Goal: Submit feedback/report problem

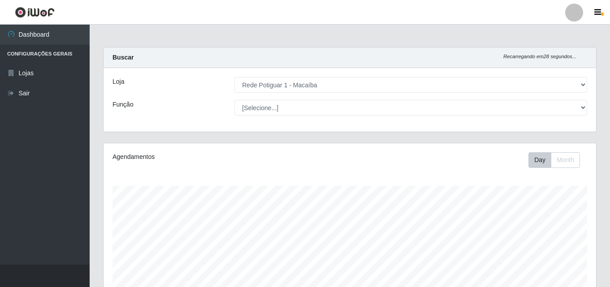
select select "100"
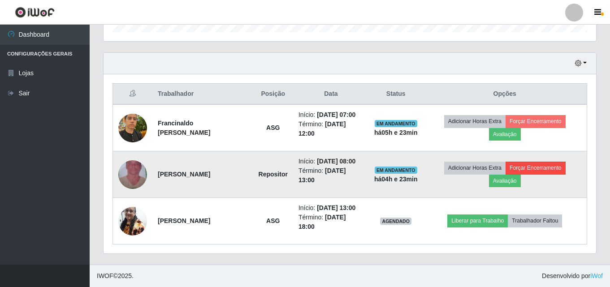
scroll to position [186, 492]
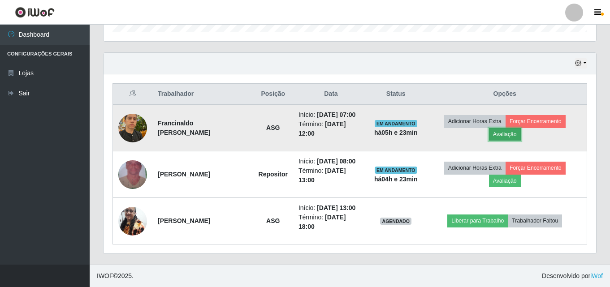
click at [511, 133] on button "Avaliação" at bounding box center [505, 134] width 32 height 13
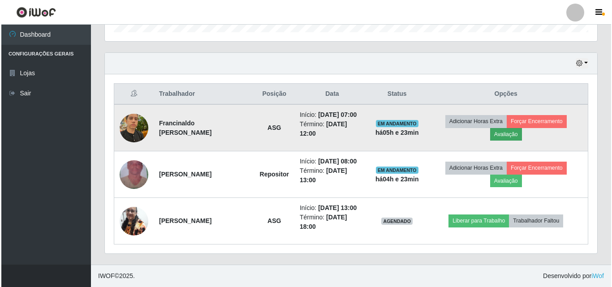
scroll to position [186, 488]
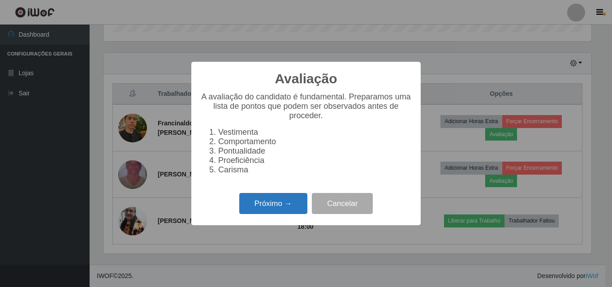
click at [262, 214] on button "Próximo →" at bounding box center [273, 203] width 68 height 21
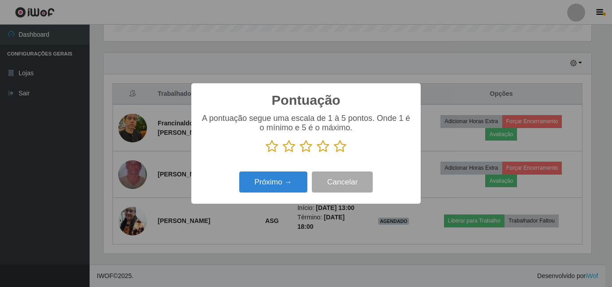
click at [338, 145] on icon at bounding box center [340, 146] width 13 height 13
click at [334, 153] on input "radio" at bounding box center [334, 153] width 0 height 0
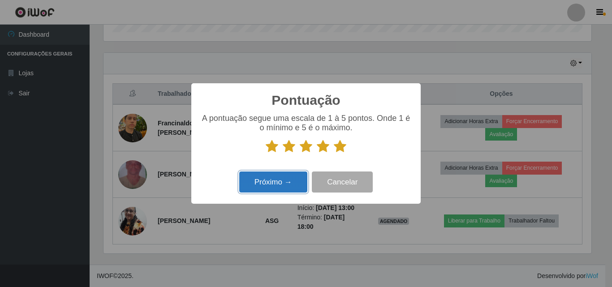
click at [292, 176] on button "Próximo →" at bounding box center [273, 182] width 68 height 21
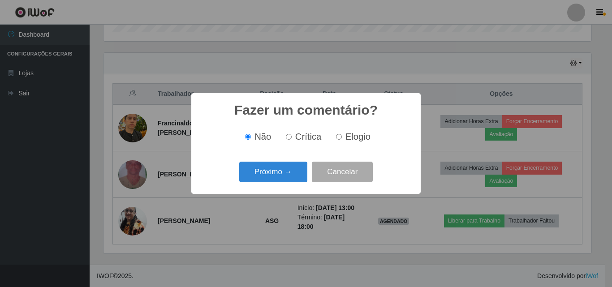
click at [292, 176] on button "Próximo →" at bounding box center [273, 172] width 68 height 21
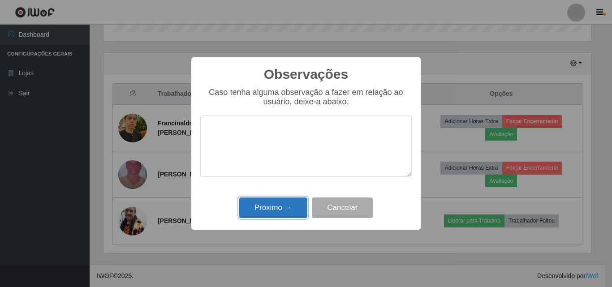
click at [282, 207] on button "Próximo →" at bounding box center [273, 208] width 68 height 21
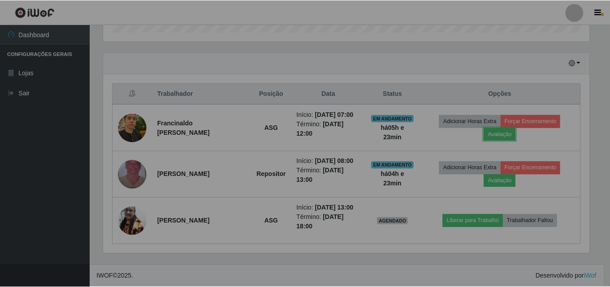
scroll to position [186, 492]
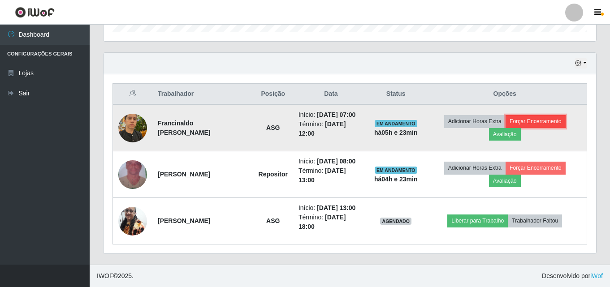
click at [533, 121] on button "Forçar Encerramento" at bounding box center [535, 121] width 60 height 13
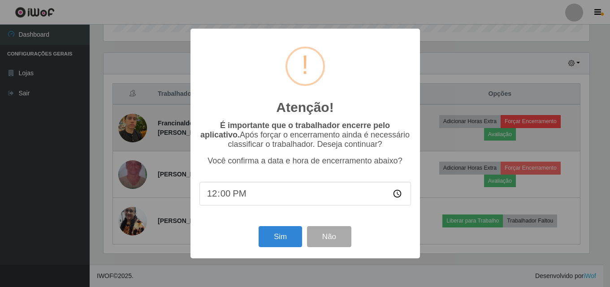
scroll to position [186, 488]
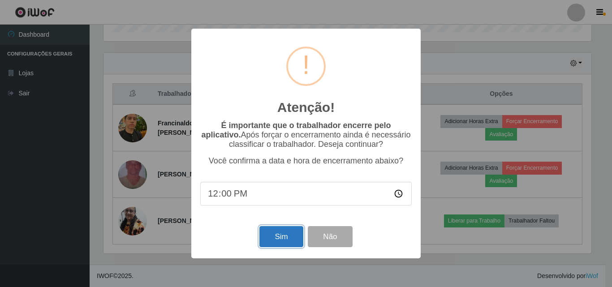
click at [276, 233] on button "Sim" at bounding box center [280, 236] width 43 height 21
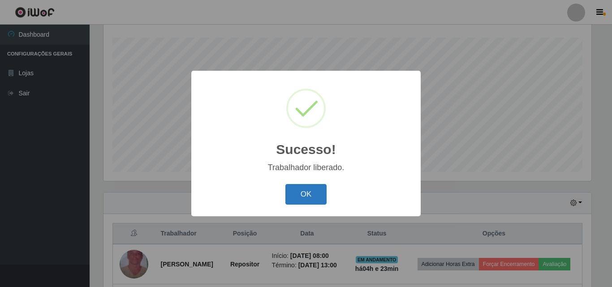
click at [301, 191] on button "OK" at bounding box center [306, 194] width 42 height 21
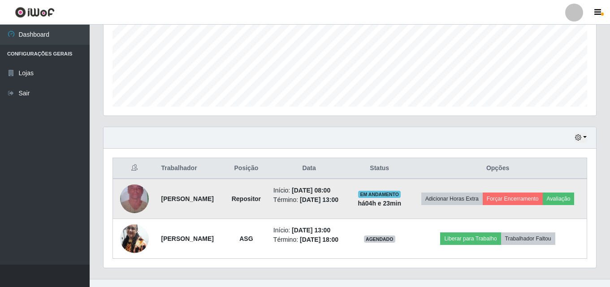
scroll to position [228, 0]
